Goal: Information Seeking & Learning: Understand process/instructions

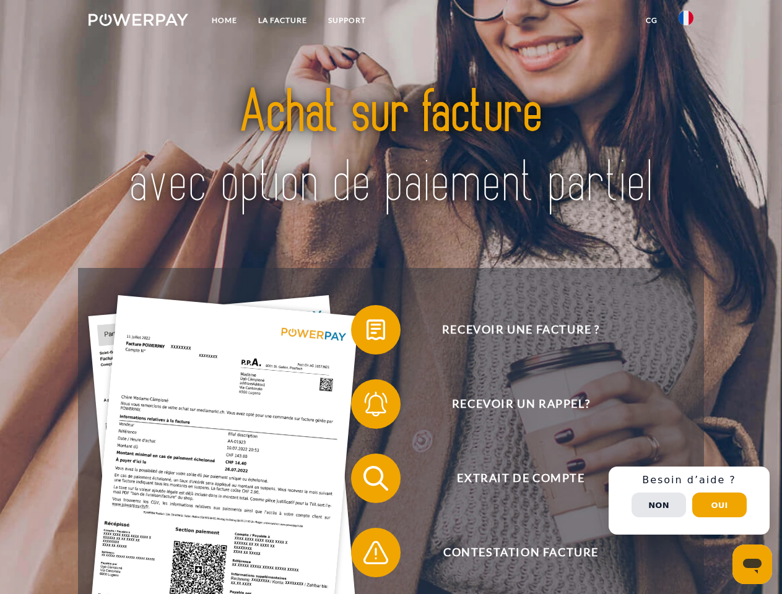
click at [138, 22] on img at bounding box center [138, 20] width 100 height 12
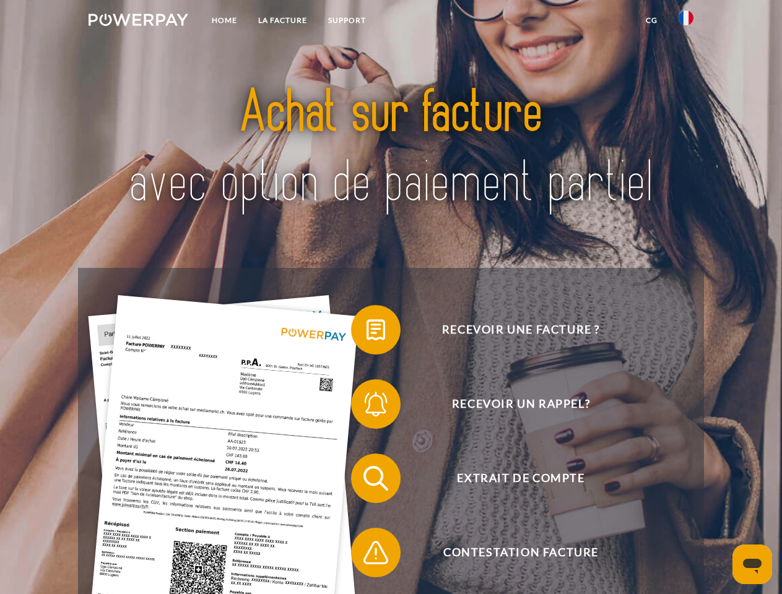
click at [686, 22] on img at bounding box center [685, 18] width 15 height 15
click at [651, 20] on link "CG" at bounding box center [651, 20] width 33 height 22
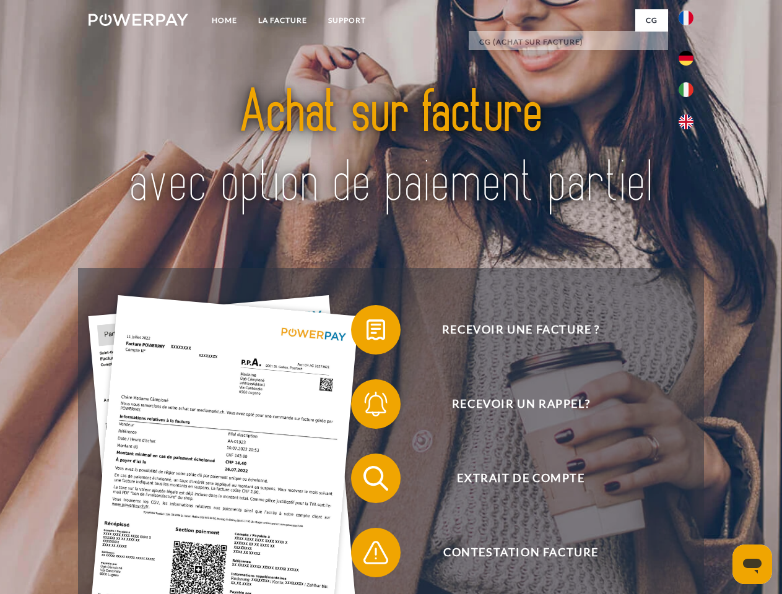
click at [366, 332] on span at bounding box center [357, 330] width 62 height 62
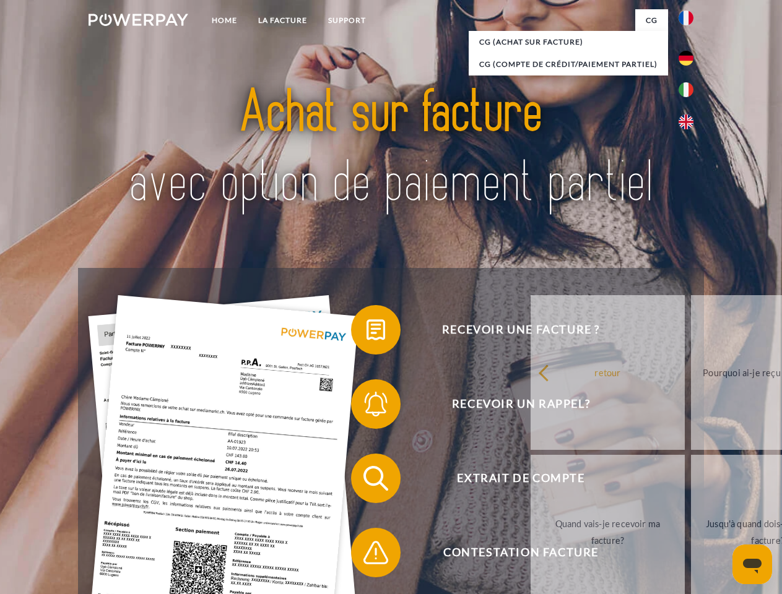
click at [366, 407] on span at bounding box center [357, 404] width 62 height 62
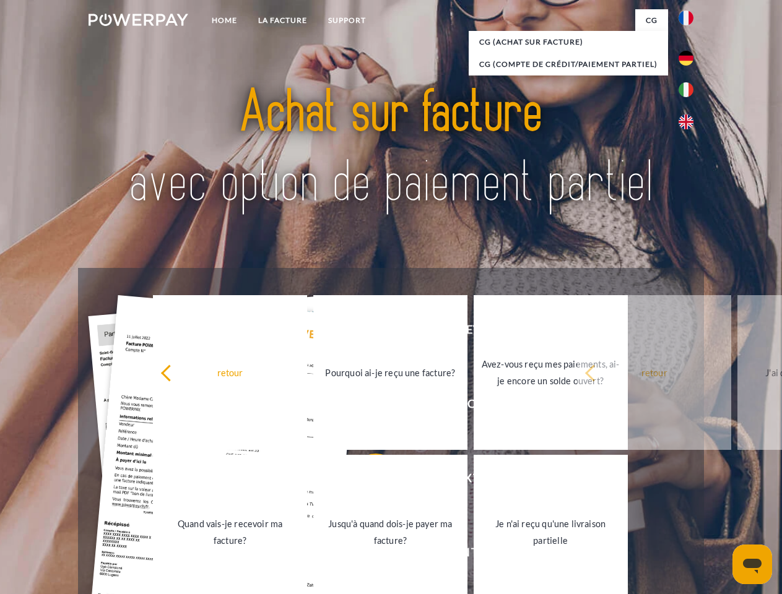
click at [366, 481] on link "Jusqu'à quand dois-je payer ma facture?" at bounding box center [390, 532] width 154 height 155
click at [366, 555] on span at bounding box center [357, 553] width 62 height 62
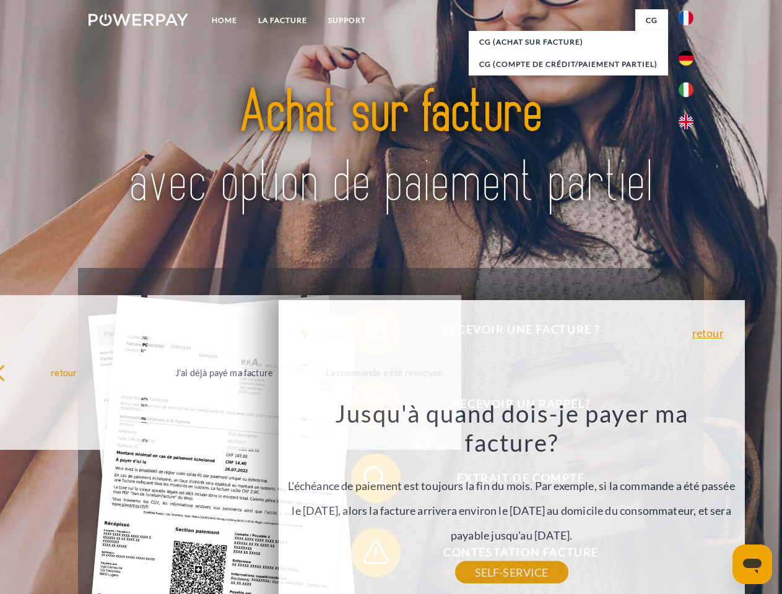
click at [689, 501] on div "Recevoir une facture ? Recevoir un rappel? Extrait de compte retour" at bounding box center [390, 515] width 625 height 495
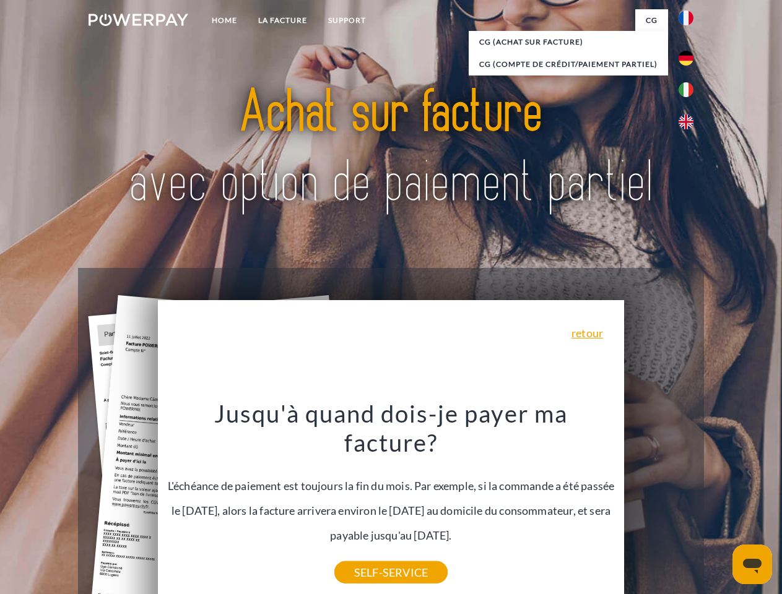
click at [658, 503] on span "Extrait de compte" at bounding box center [520, 479] width 303 height 50
click at [719, 505] on header "Home LA FACTURE Support" at bounding box center [391, 427] width 782 height 855
